Goal: Submit feedback/report problem

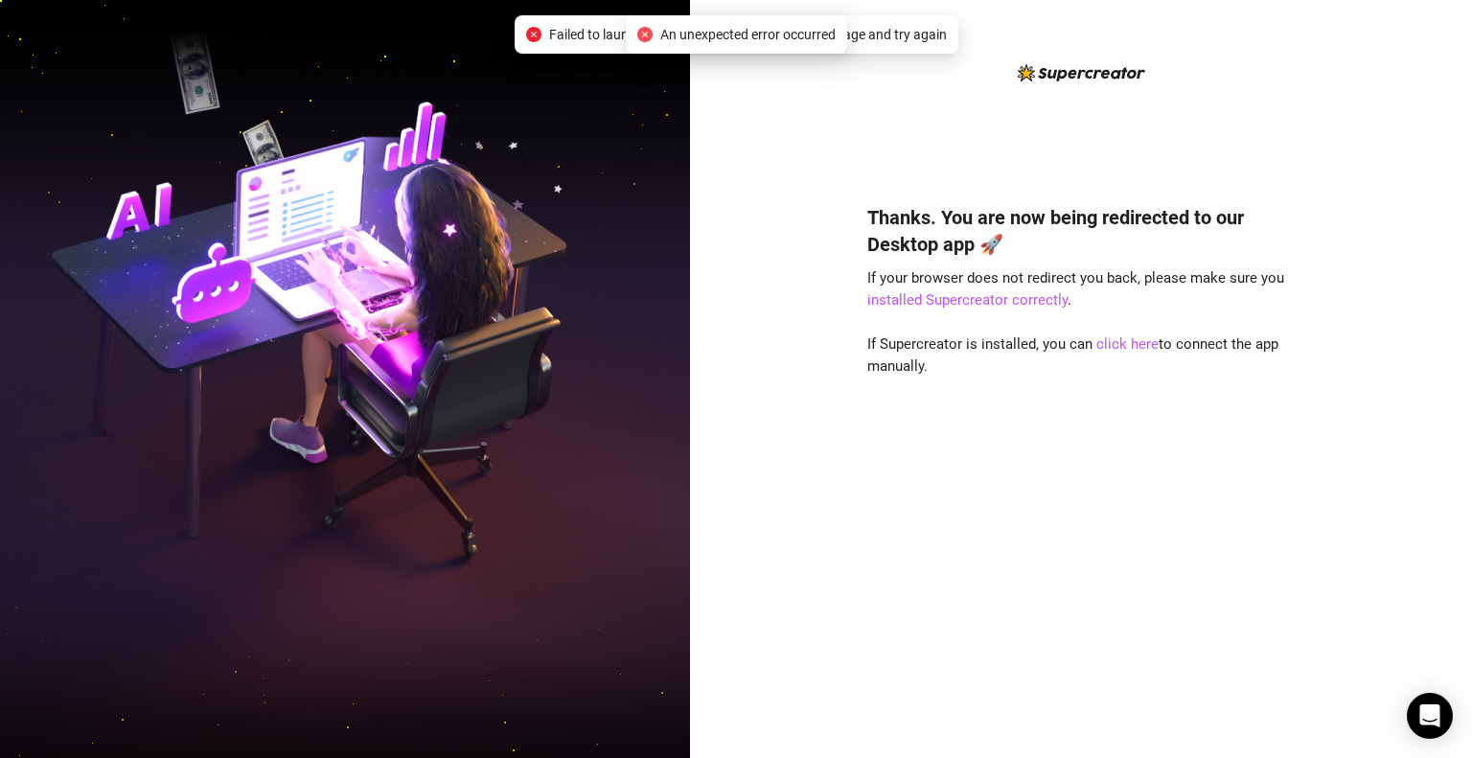
click at [648, 34] on icon "close-circle" at bounding box center [644, 34] width 15 height 15
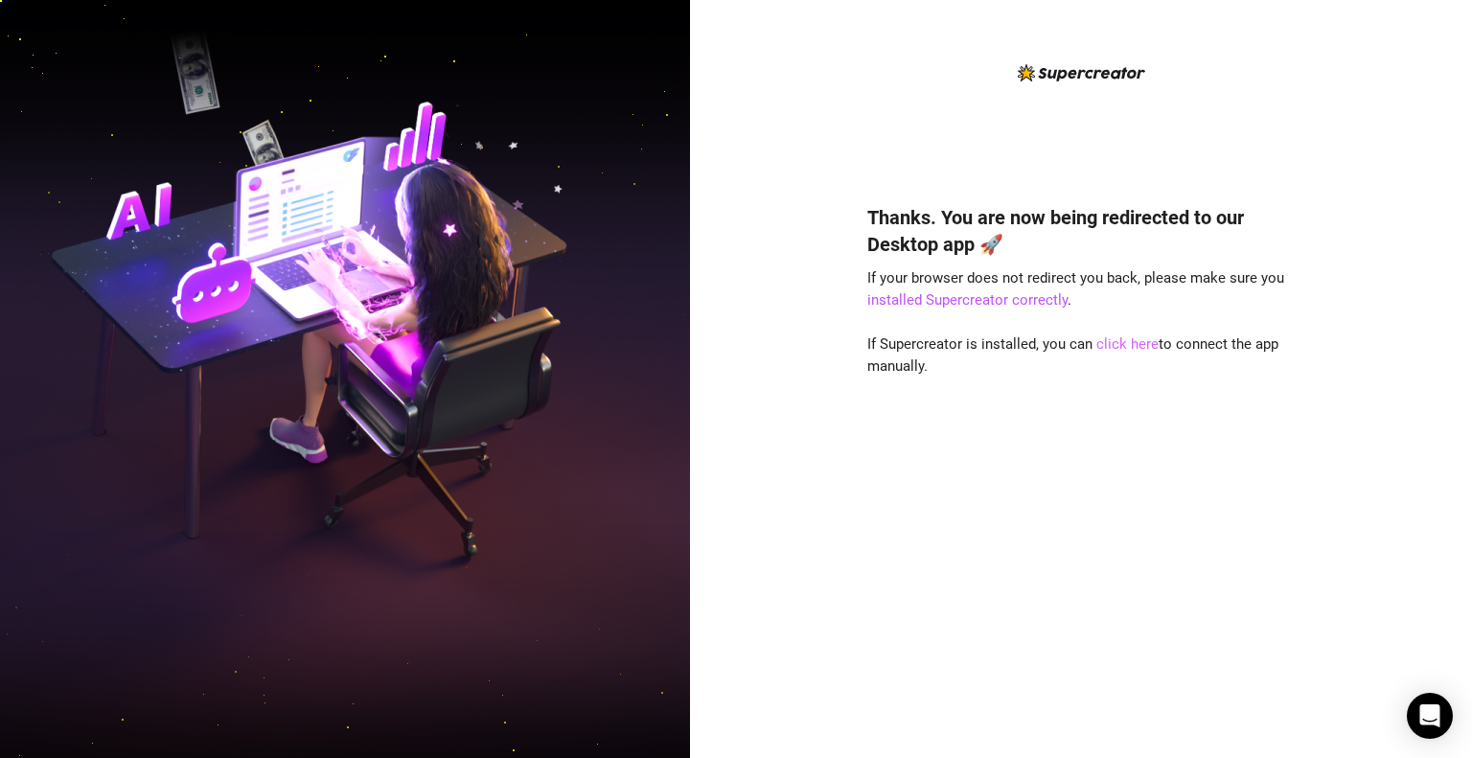
click at [1126, 339] on link "click here" at bounding box center [1127, 343] width 62 height 17
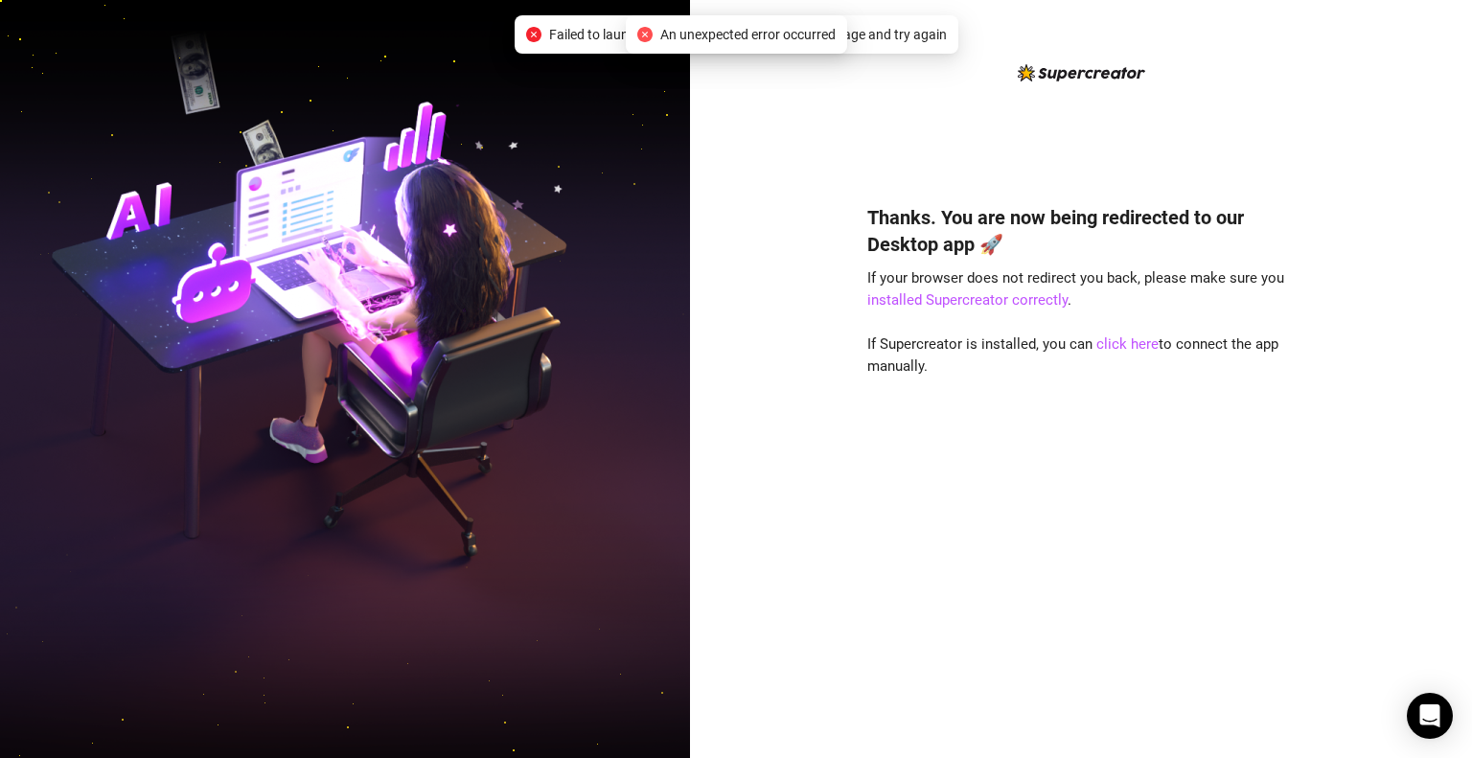
click at [642, 37] on icon "close-circle" at bounding box center [644, 34] width 15 height 15
click at [537, 32] on icon "close-circle" at bounding box center [533, 34] width 15 height 15
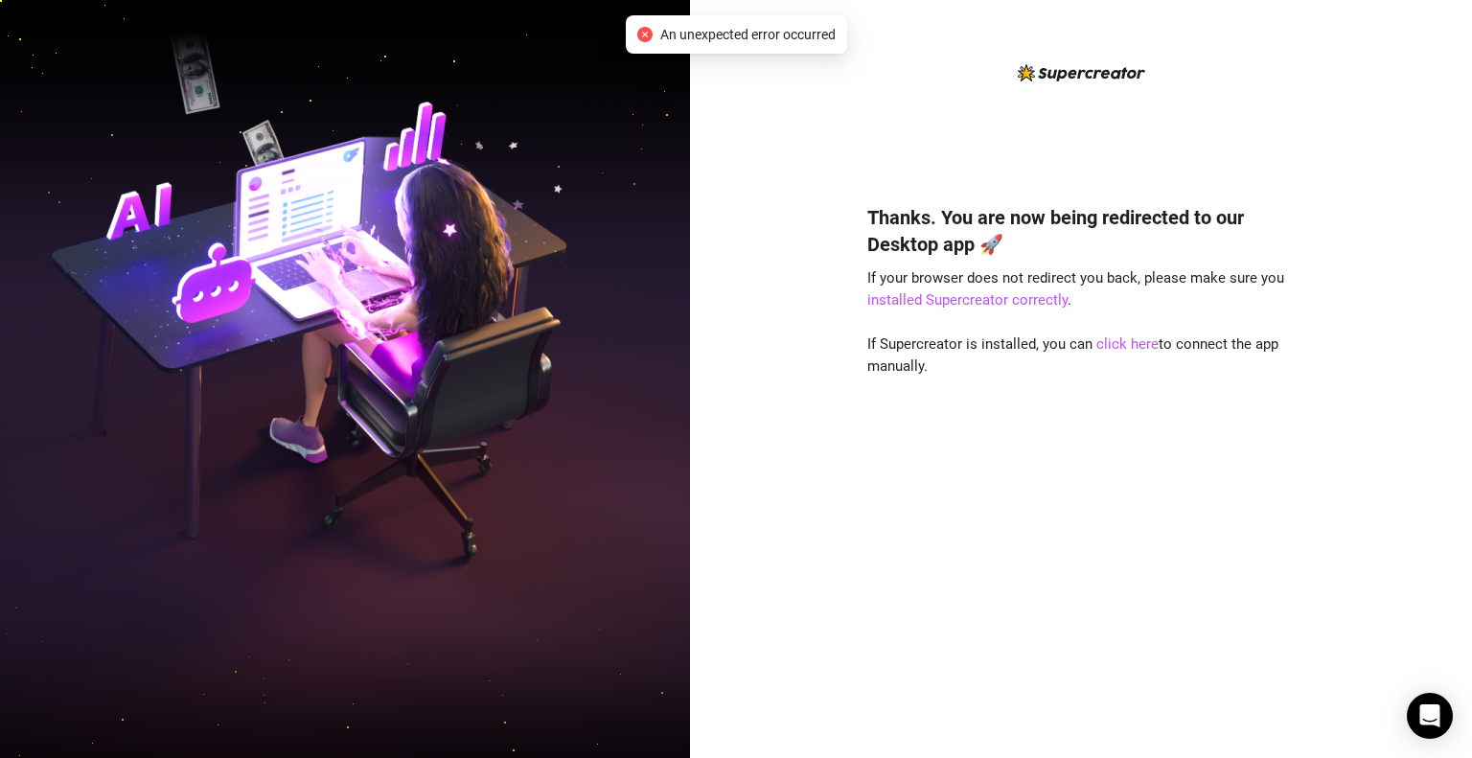
click at [634, 36] on div "An unexpected error occurred" at bounding box center [736, 34] width 221 height 38
click at [640, 34] on icon "close-circle" at bounding box center [644, 34] width 15 height 15
click at [1016, 301] on link "installed Supercreator correctly" at bounding box center [967, 299] width 200 height 17
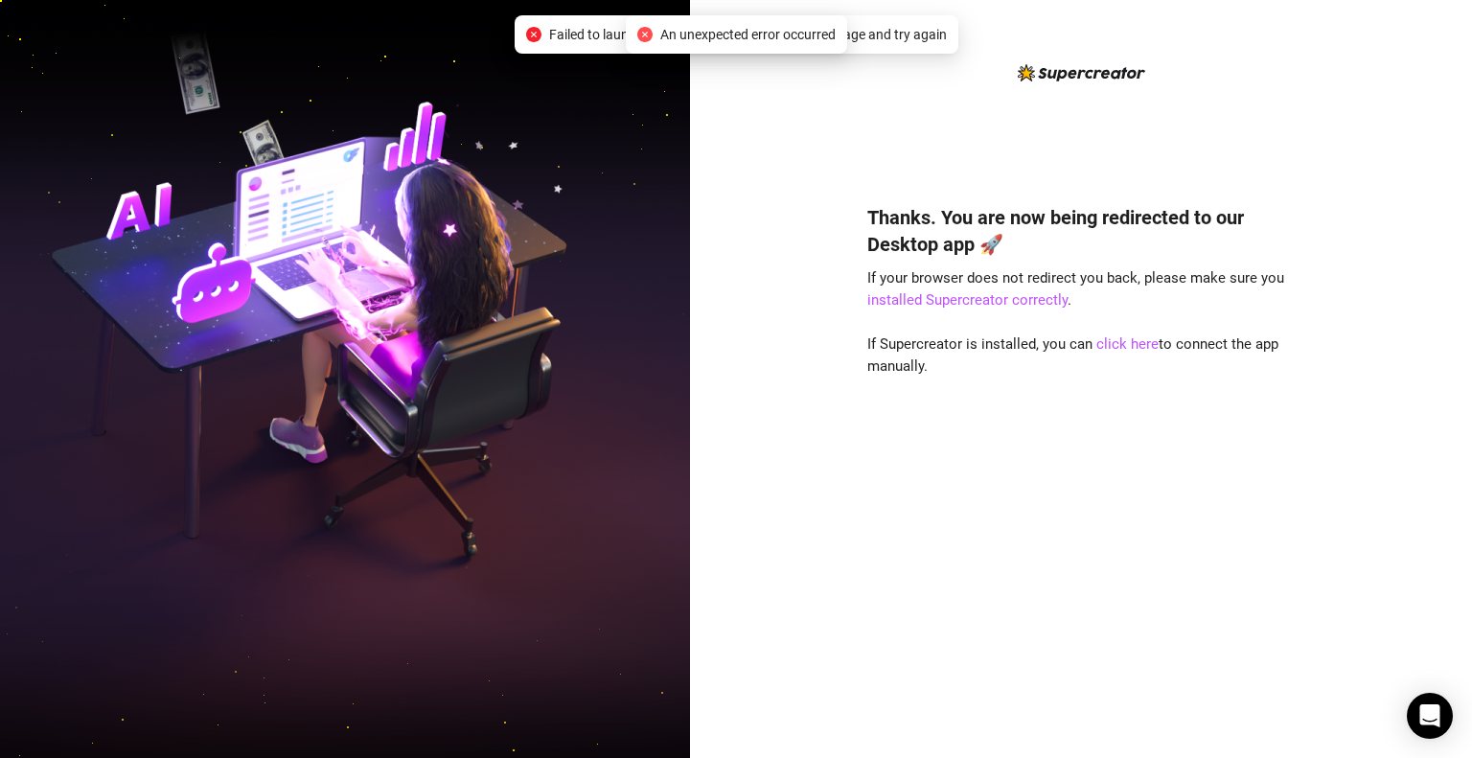
click at [644, 26] on div "An unexpected error occurred" at bounding box center [736, 34] width 198 height 21
click at [540, 33] on icon "close-circle" at bounding box center [533, 34] width 15 height 15
click at [646, 28] on icon "close-circle" at bounding box center [644, 34] width 15 height 15
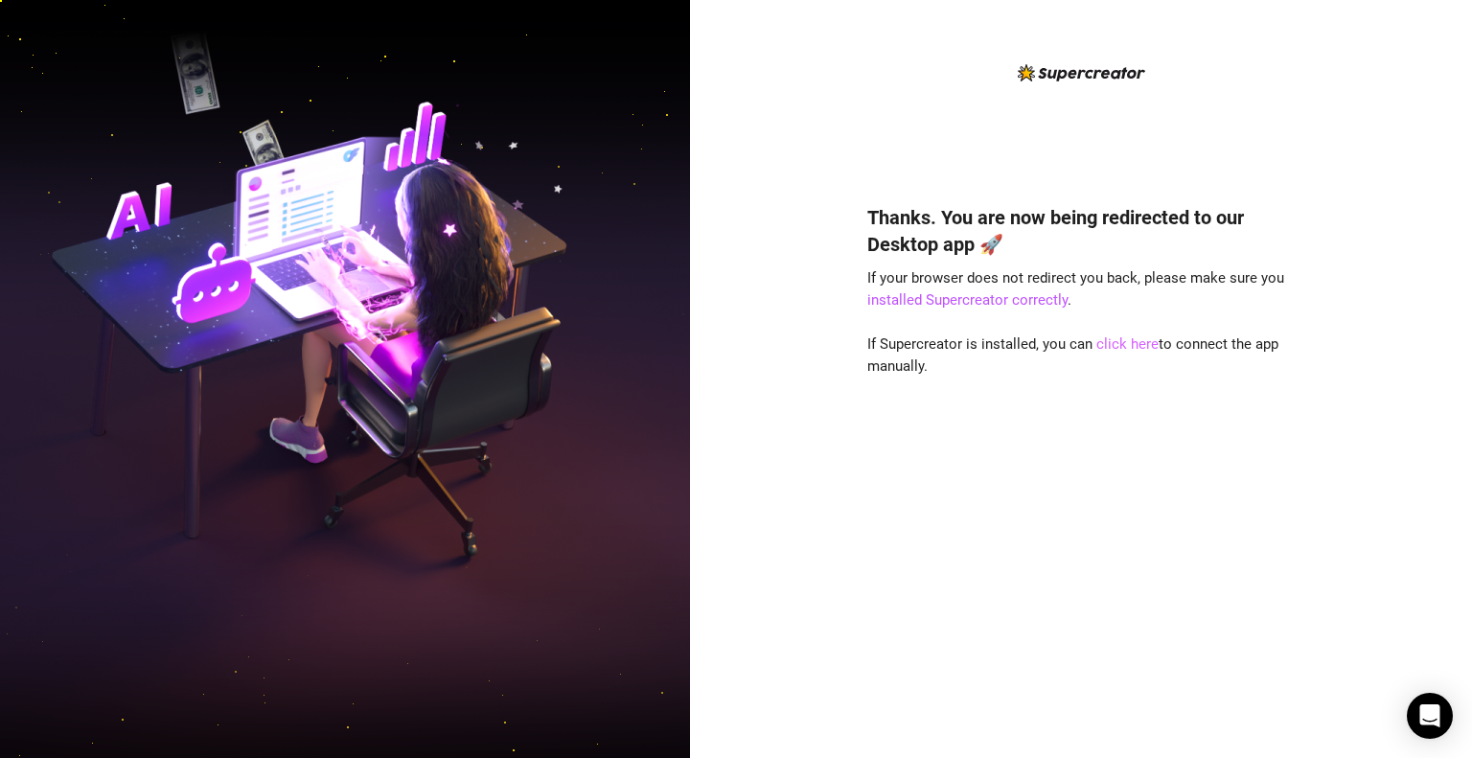
click at [1112, 341] on link "click here" at bounding box center [1127, 343] width 62 height 17
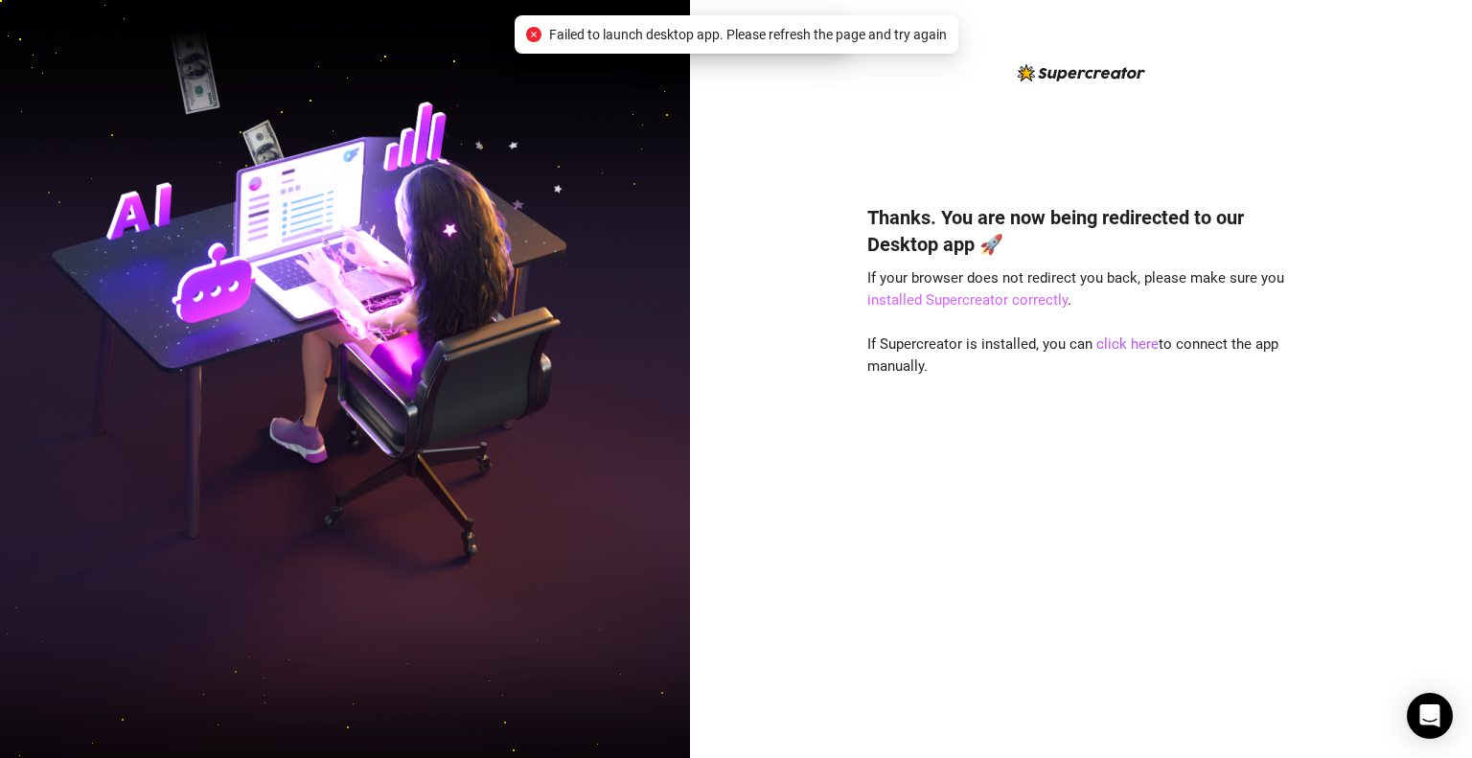
click at [967, 298] on link "installed Supercreator correctly" at bounding box center [967, 299] width 200 height 17
